Goal: Use online tool/utility: Use online tool/utility

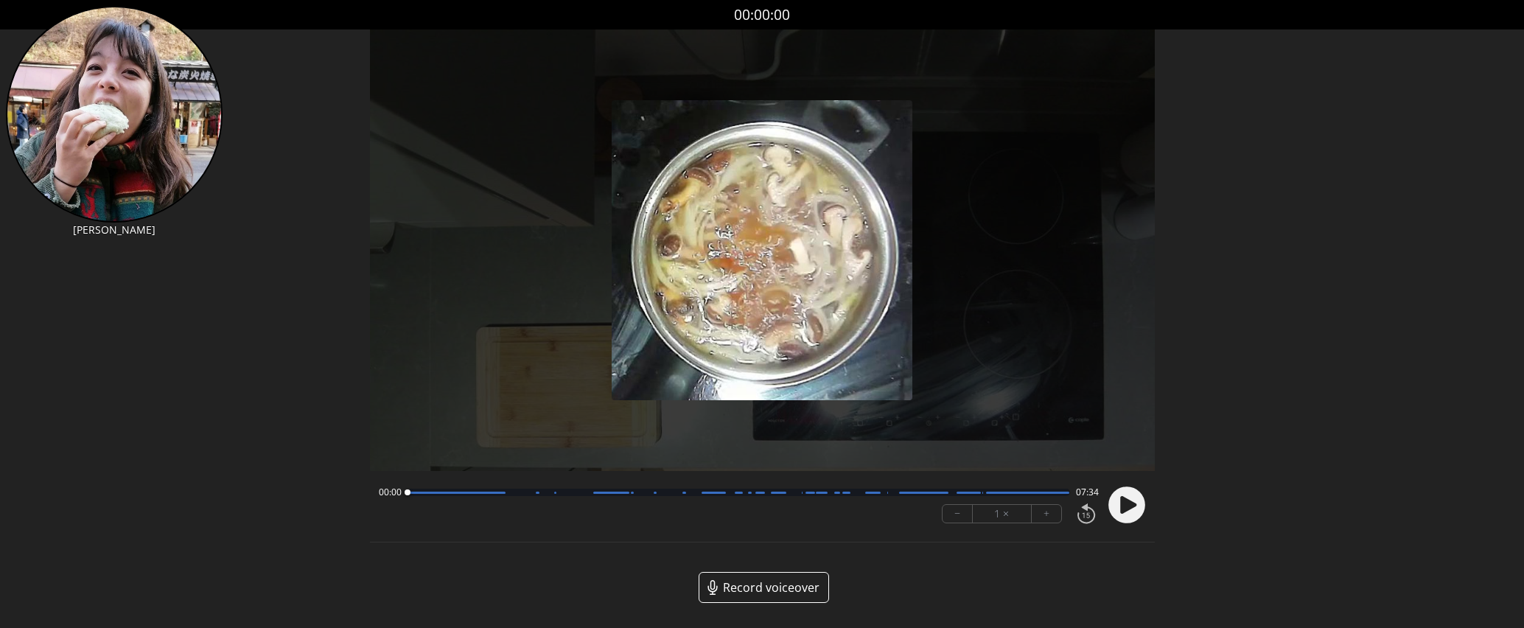
click at [1131, 500] on icon at bounding box center [1127, 505] width 38 height 38
click at [1046, 512] on button "+" at bounding box center [1046, 514] width 29 height 18
click at [959, 514] on button "−" at bounding box center [957, 514] width 30 height 18
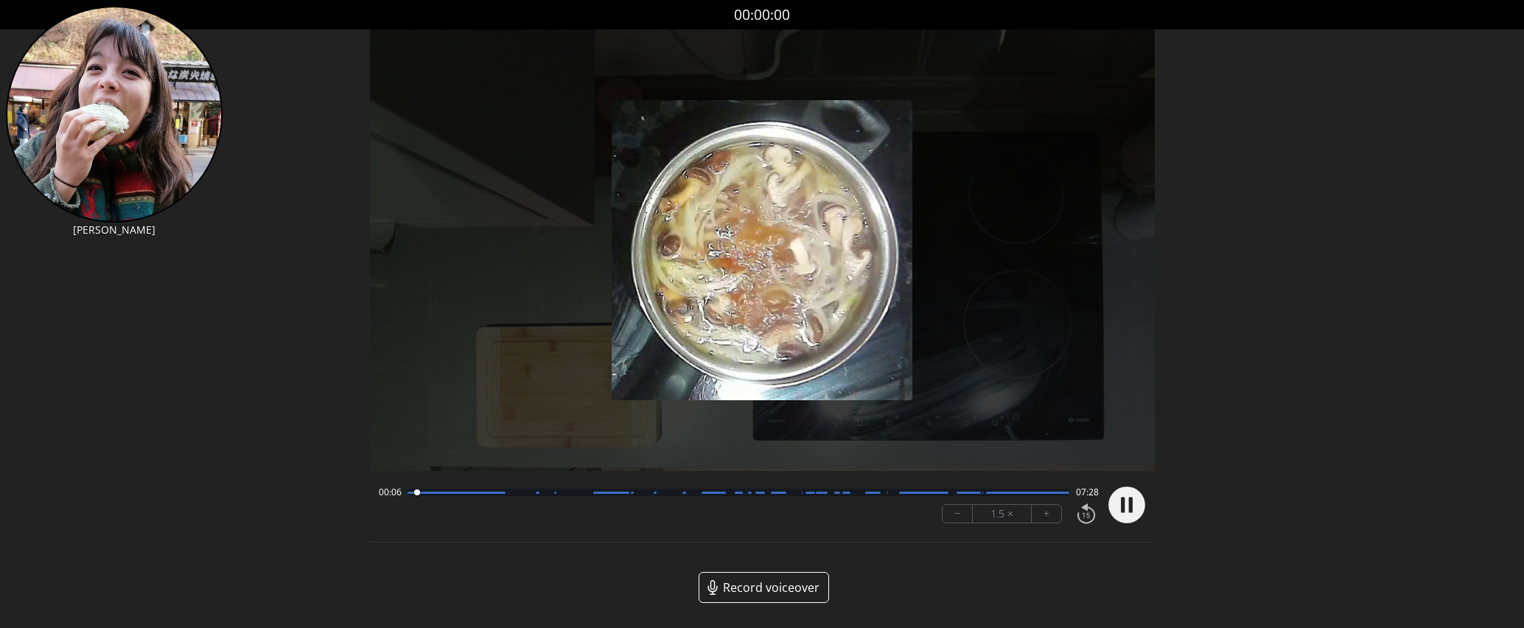
click at [937, 495] on div at bounding box center [738, 492] width 662 height 7
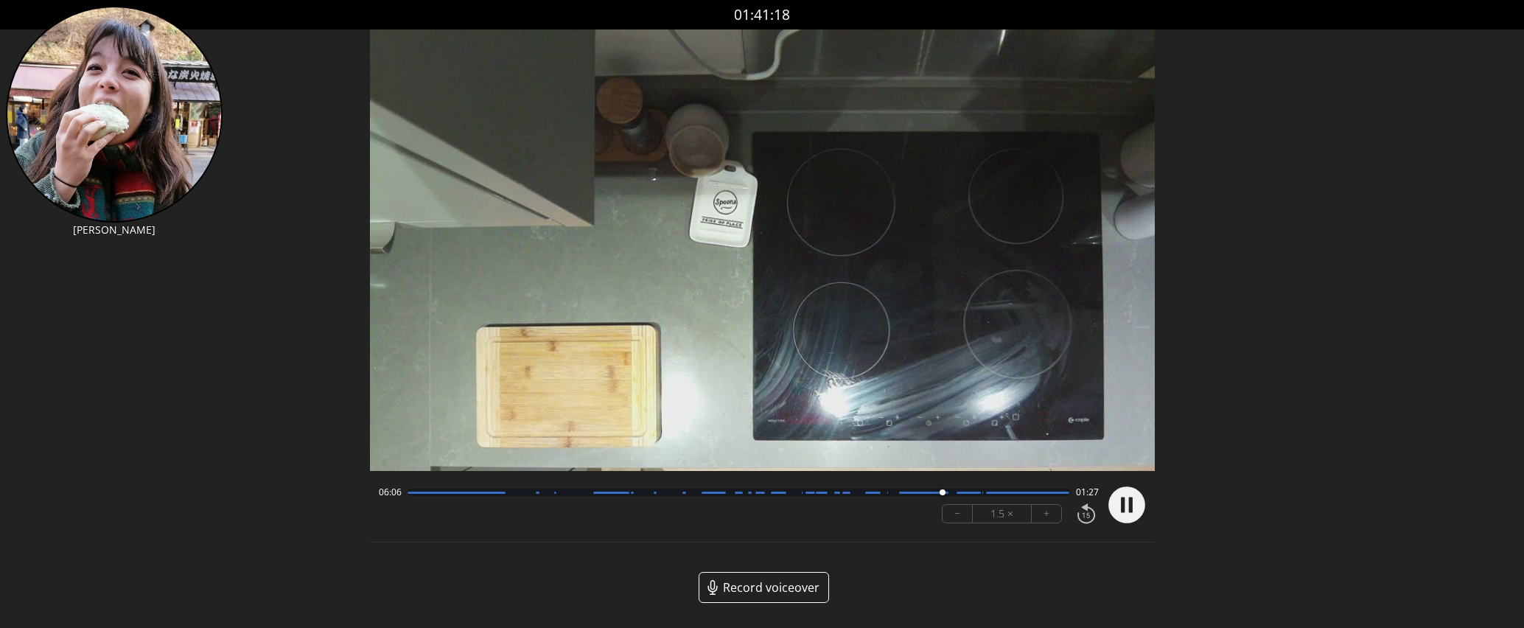
click at [952, 517] on button "−" at bounding box center [957, 514] width 30 height 18
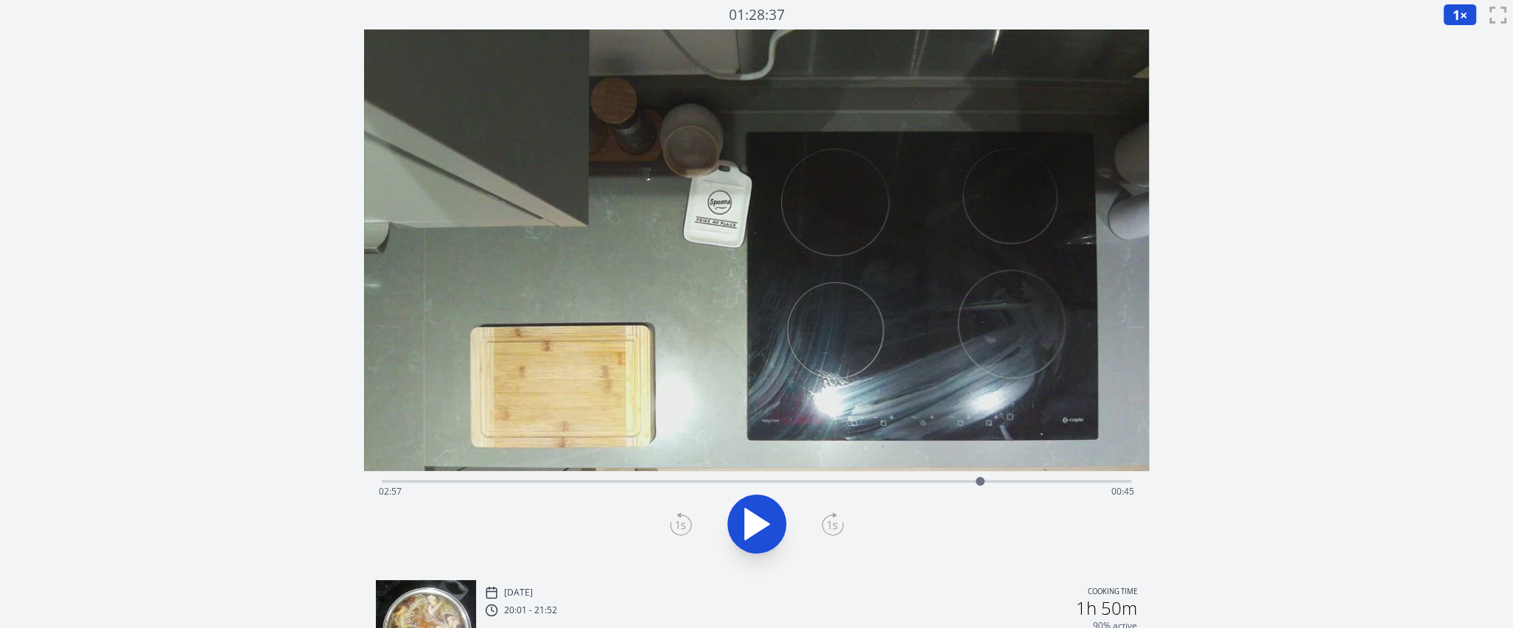
drag, startPoint x: 415, startPoint y: 480, endPoint x: 980, endPoint y: 427, distance: 567.6
click at [980, 427] on div "Time elapsed: 02:57 Time remaining: 00:45" at bounding box center [756, 298] width 785 height 539
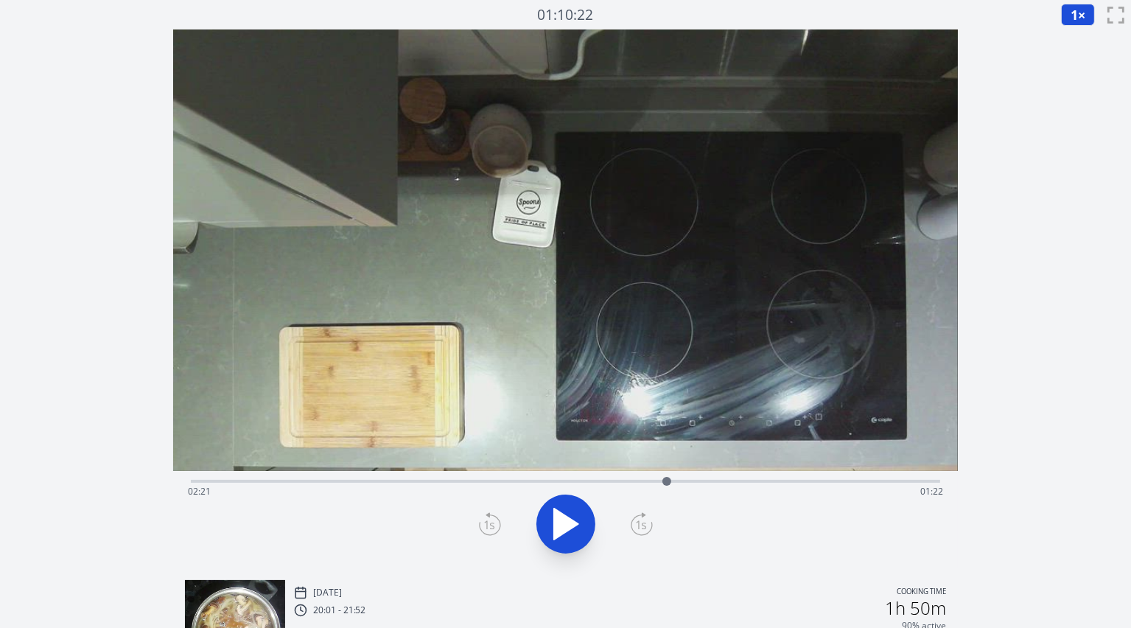
drag, startPoint x: 826, startPoint y: 478, endPoint x: 667, endPoint y: 475, distance: 159.2
click at [667, 475] on div at bounding box center [667, 481] width 22 height 22
drag, startPoint x: 939, startPoint y: 483, endPoint x: 865, endPoint y: 456, distance: 78.3
click at [865, 456] on div "Time elapsed: 03:20 Time remaining: 00:23" at bounding box center [565, 298] width 785 height 539
drag, startPoint x: 878, startPoint y: 479, endPoint x: 803, endPoint y: 391, distance: 115.5
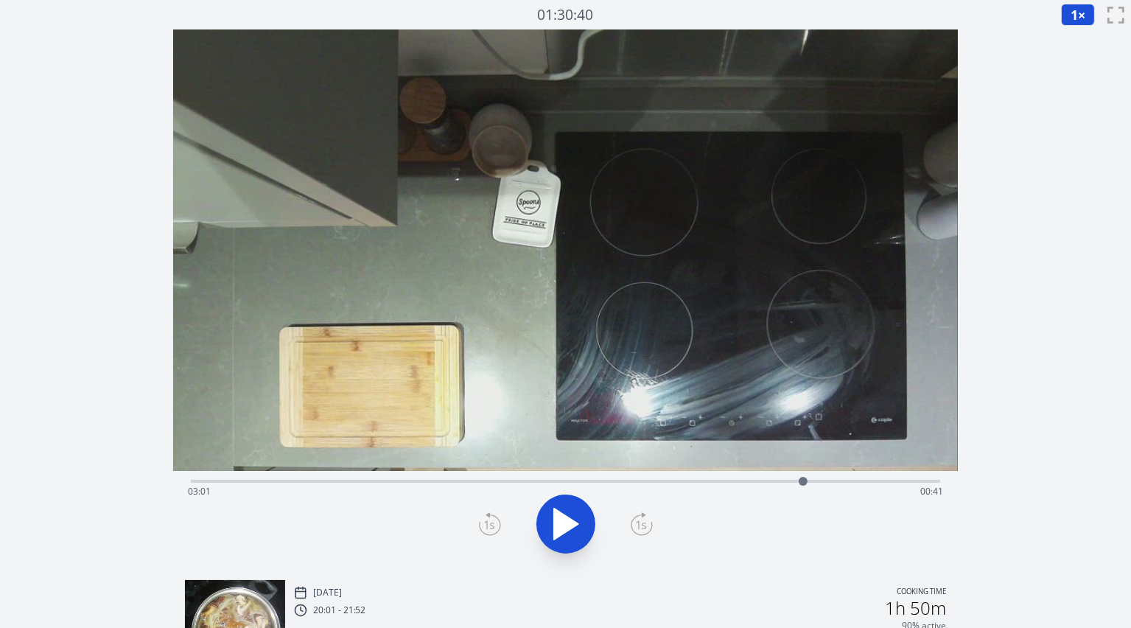
click at [803, 391] on div "Time elapsed: 03:01 Time remaining: 00:41" at bounding box center [565, 298] width 785 height 539
